Goal: Task Accomplishment & Management: Manage account settings

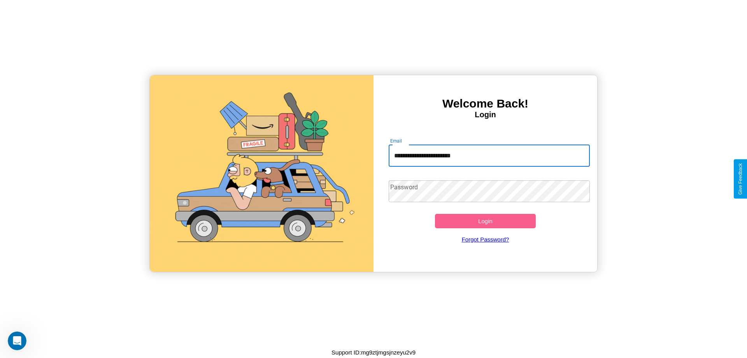
type input "**********"
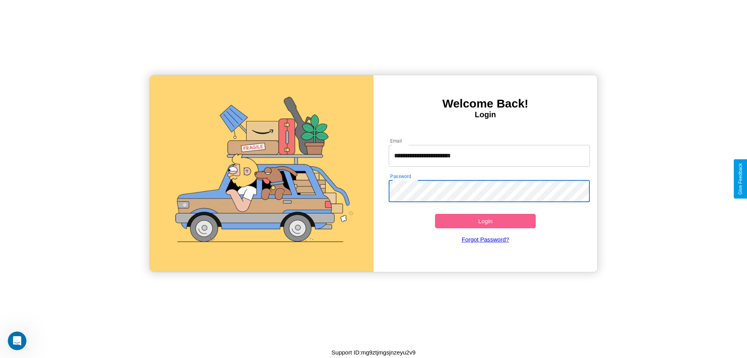
click at [485, 221] on button "Login" at bounding box center [485, 221] width 101 height 14
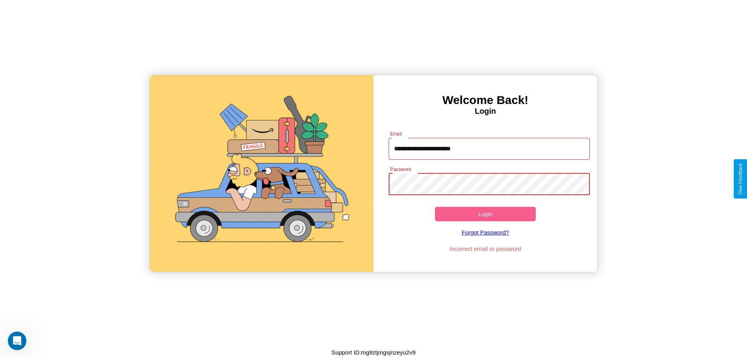
click at [485, 214] on button "Login" at bounding box center [485, 214] width 101 height 14
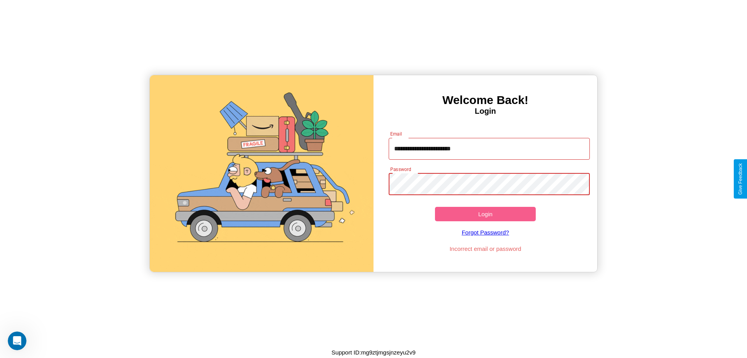
click at [485, 214] on button "Login" at bounding box center [485, 214] width 101 height 14
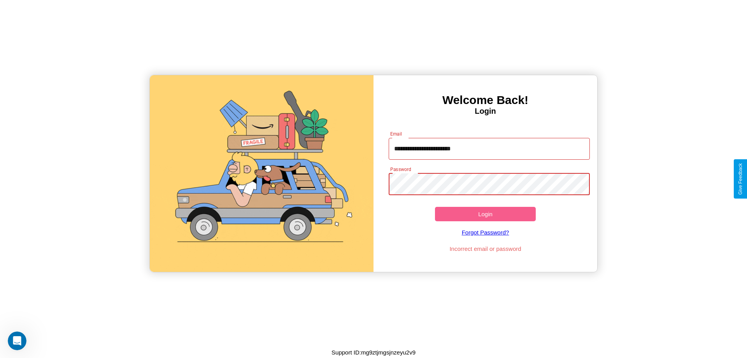
click at [485, 214] on button "Login" at bounding box center [485, 214] width 101 height 14
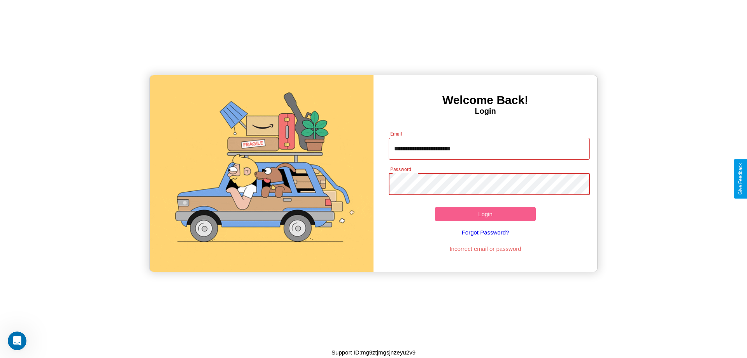
click at [485, 214] on button "Login" at bounding box center [485, 214] width 101 height 14
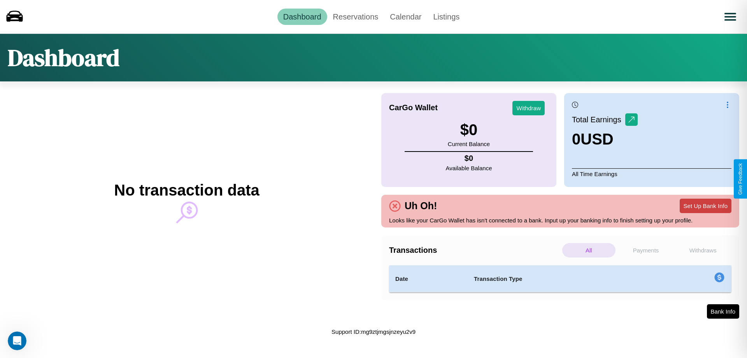
click at [705, 205] on button "Set Up Bank Info" at bounding box center [706, 205] width 52 height 14
